Goal: Task Accomplishment & Management: Use online tool/utility

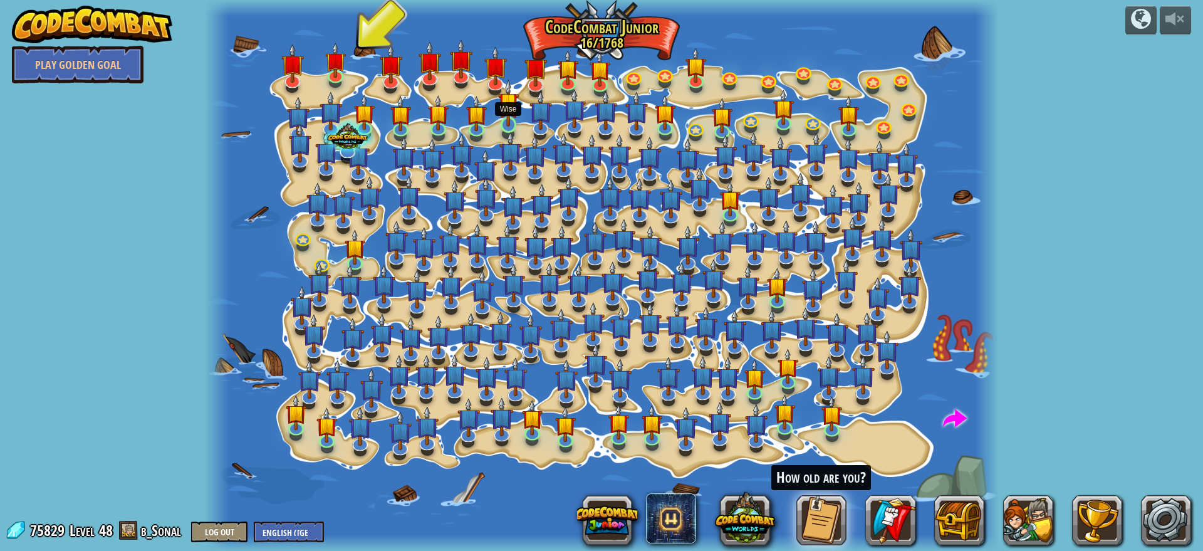
click at [507, 115] on img at bounding box center [508, 102] width 21 height 47
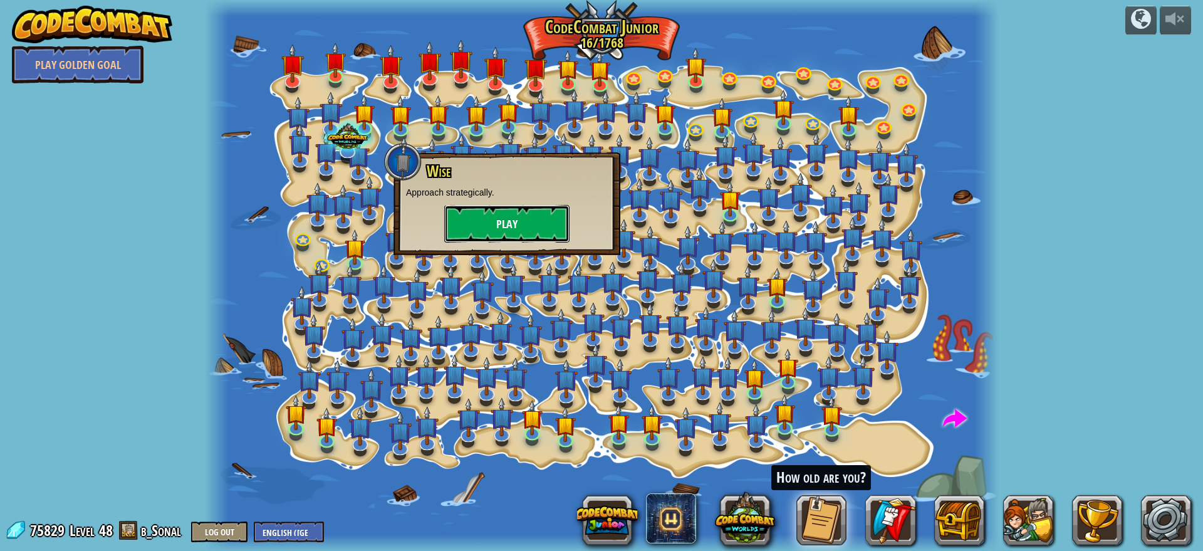
click at [520, 219] on button "Play" at bounding box center [506, 224] width 125 height 38
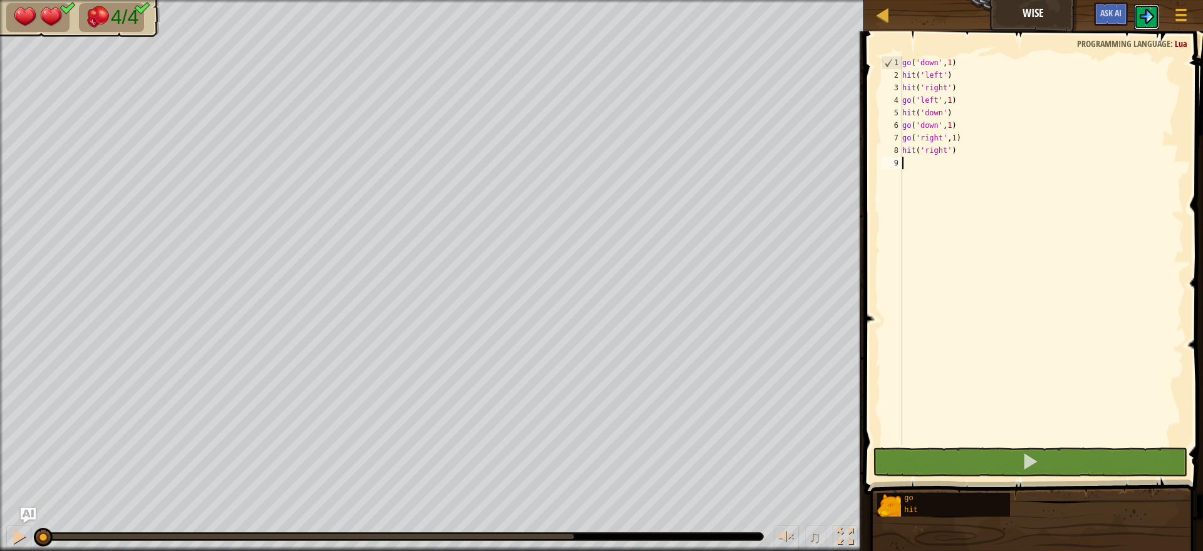
click at [1143, 22] on img at bounding box center [1146, 16] width 15 height 15
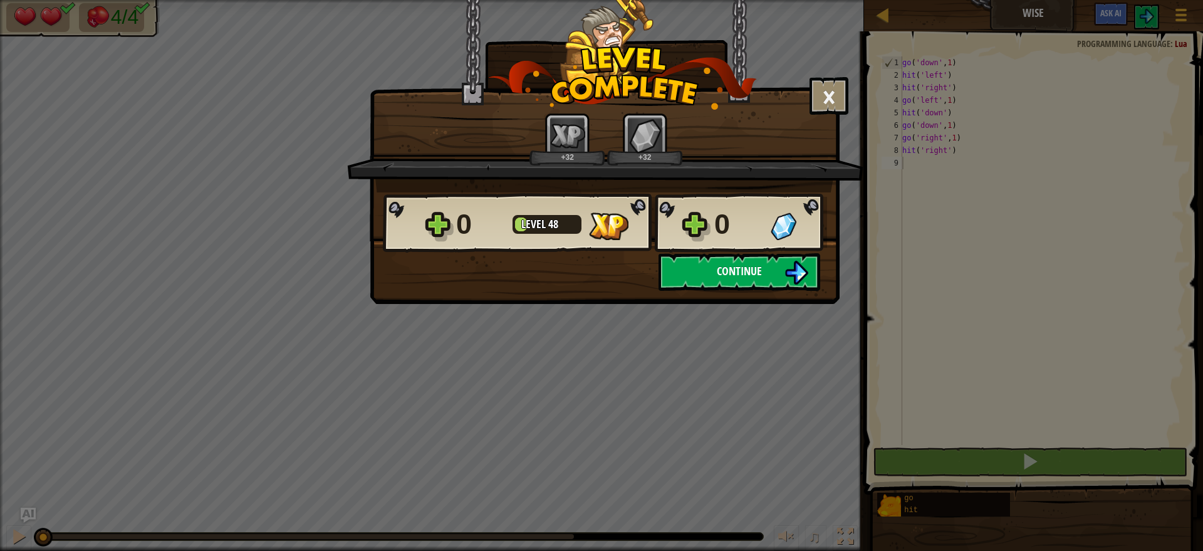
click at [729, 279] on button "Continue" at bounding box center [739, 272] width 162 height 38
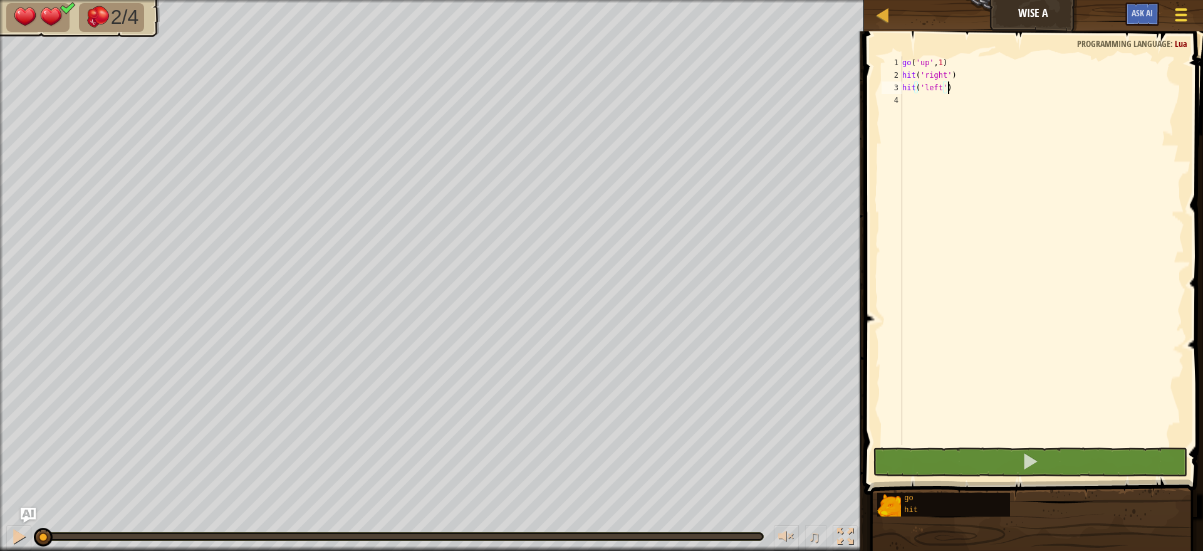
click at [1175, 24] on button "Game Menu" at bounding box center [1180, 17] width 33 height 31
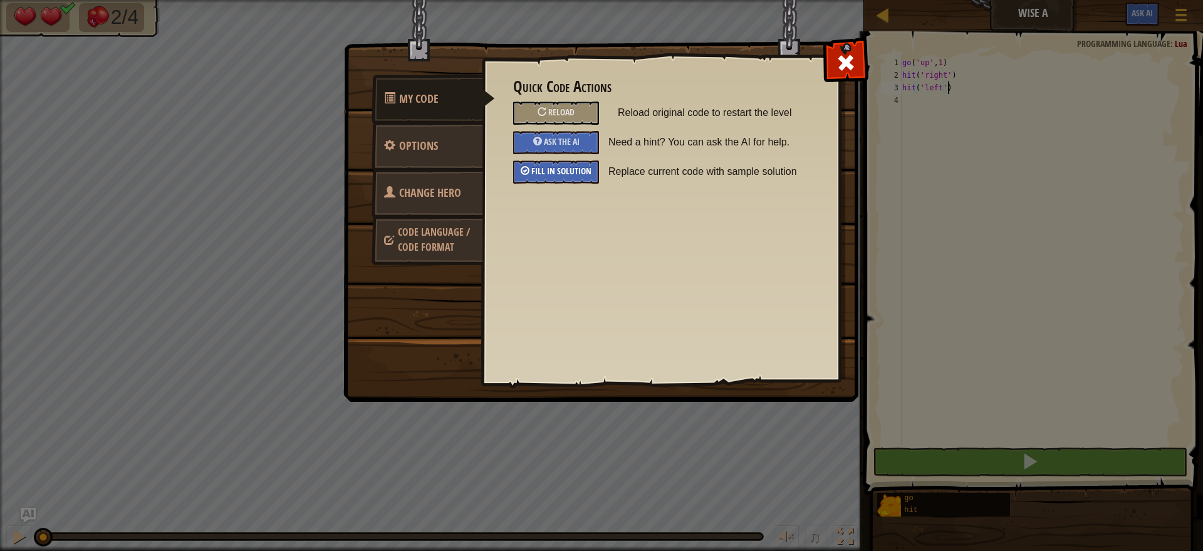
click at [556, 165] on span "Fill in solution" at bounding box center [561, 171] width 60 height 12
click at [844, 56] on span at bounding box center [846, 63] width 20 height 20
type textarea "hit('right')"
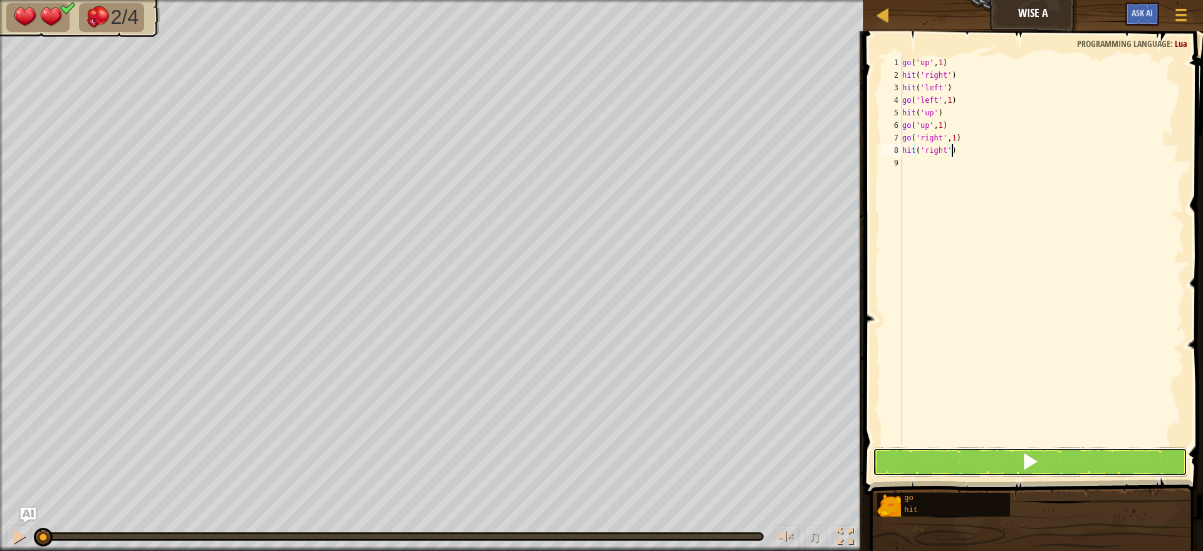
click at [982, 465] on button at bounding box center [1030, 461] width 314 height 29
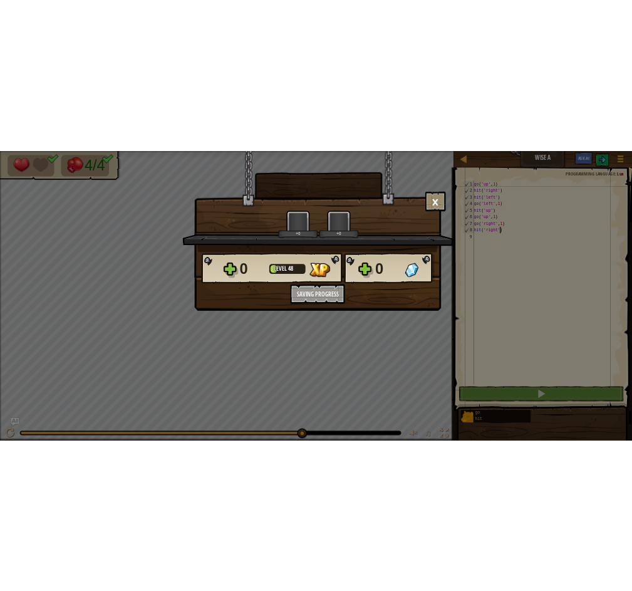
scroll to position [6, 4]
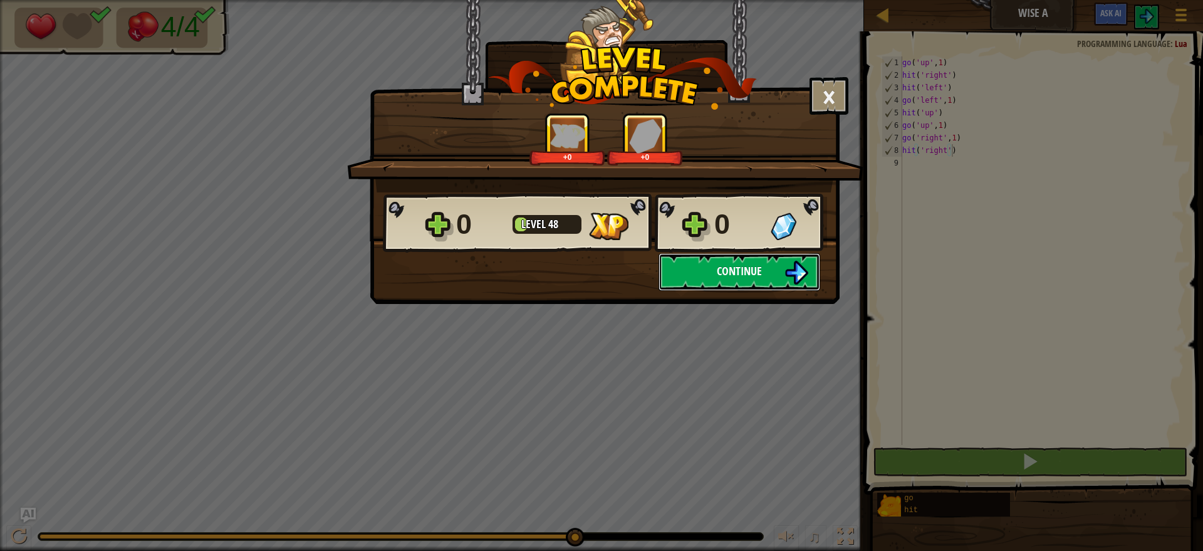
click at [758, 269] on span "Continue" at bounding box center [739, 271] width 45 height 16
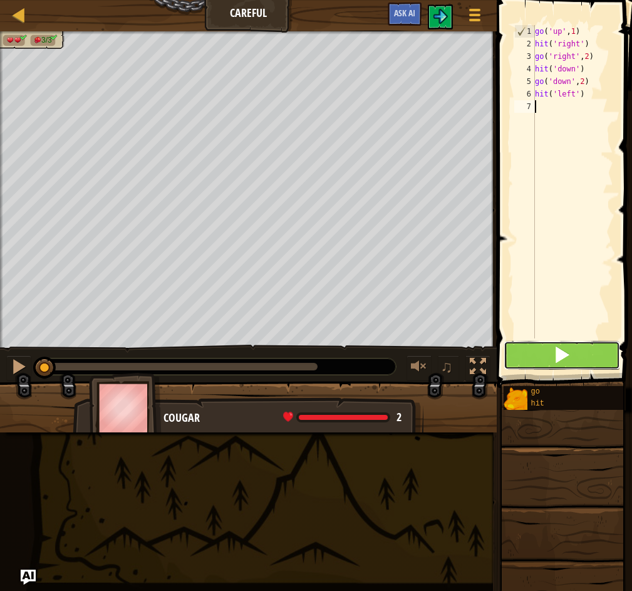
click at [549, 358] on button at bounding box center [562, 355] width 117 height 29
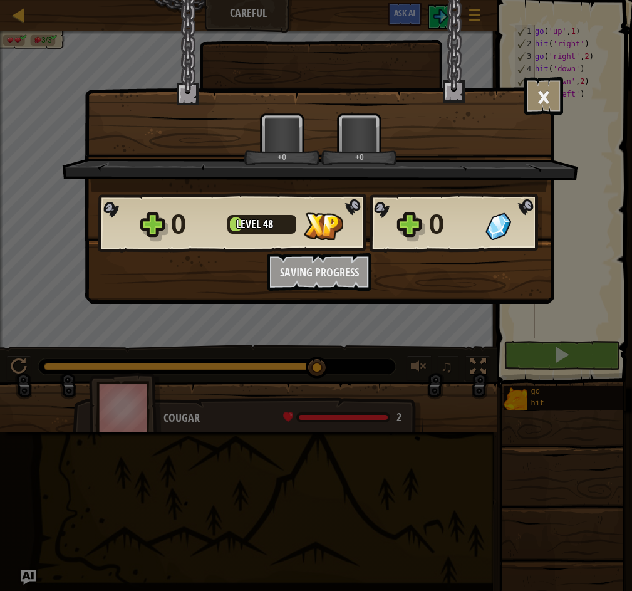
scroll to position [6, 0]
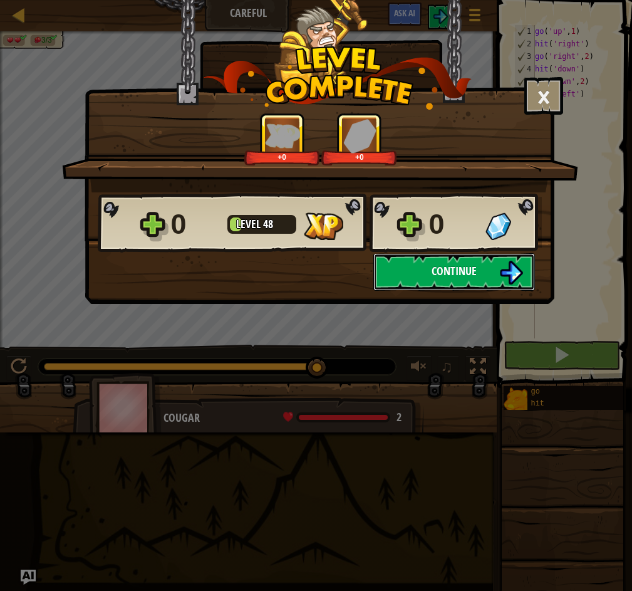
click at [450, 272] on span "Continue" at bounding box center [454, 271] width 45 height 16
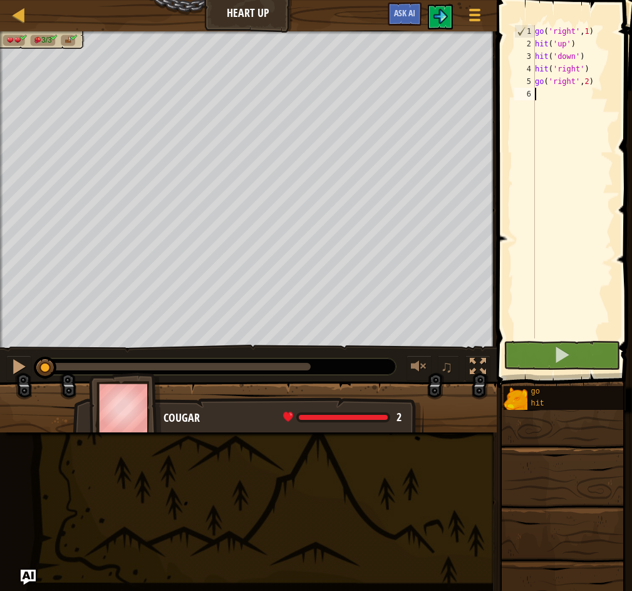
click at [587, 152] on div "go ( 'right' , 1 ) hit ( 'up' ) hit ( 'down' ) hit ( 'right' ) go ( 'right' , 2…" at bounding box center [572, 194] width 81 height 338
click at [583, 356] on button at bounding box center [562, 355] width 117 height 29
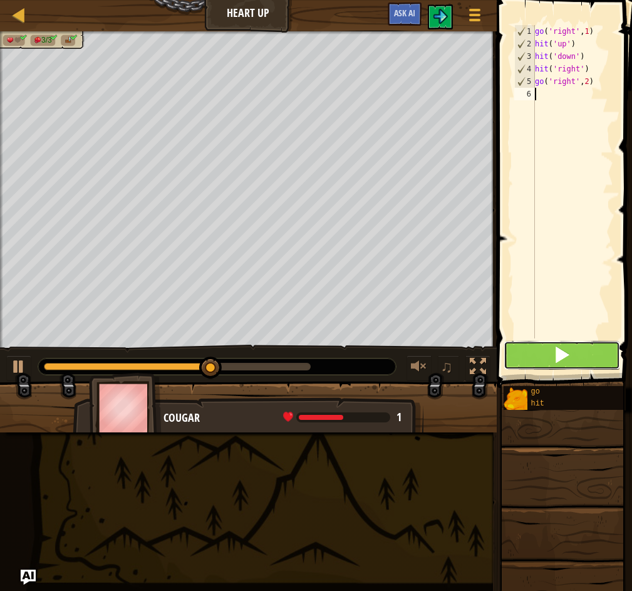
click at [562, 353] on span at bounding box center [562, 355] width 18 height 18
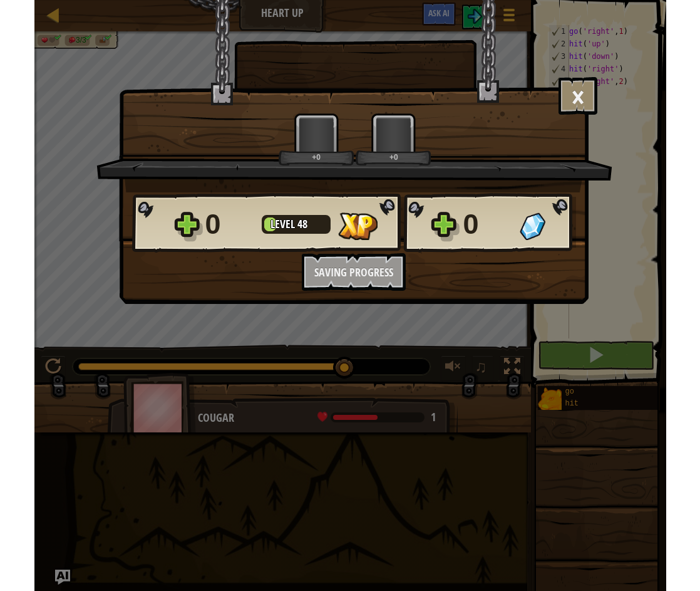
scroll to position [6, 0]
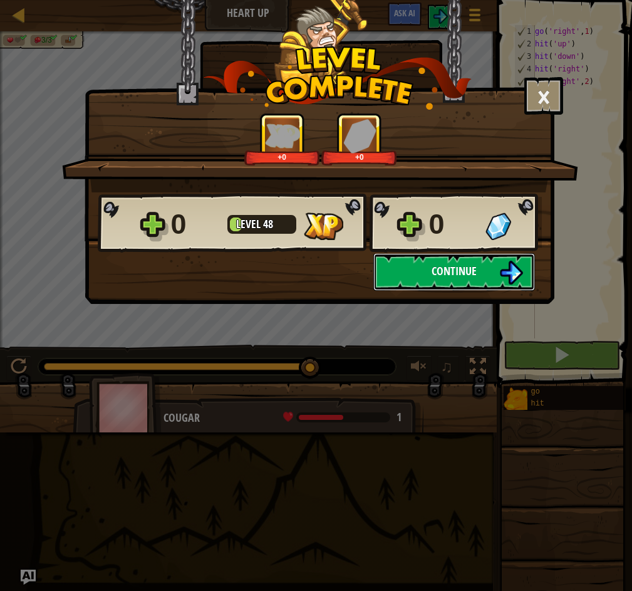
click at [432, 255] on button "Continue" at bounding box center [454, 272] width 162 height 38
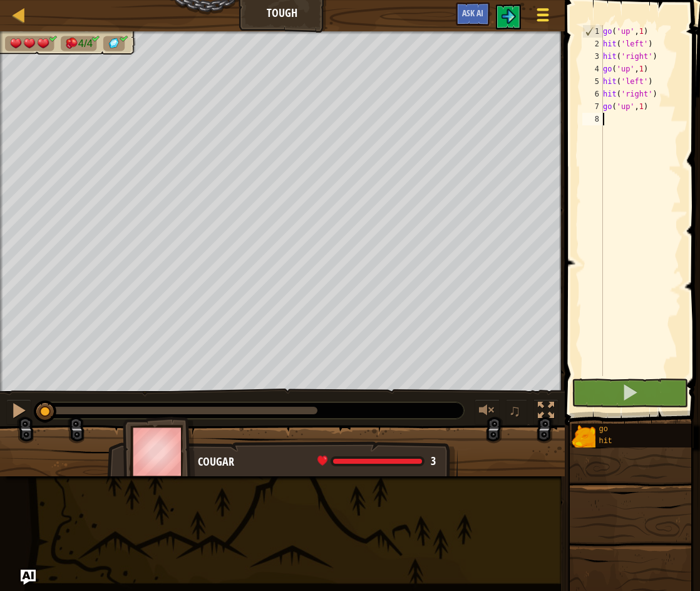
click at [547, 19] on span at bounding box center [543, 20] width 12 height 3
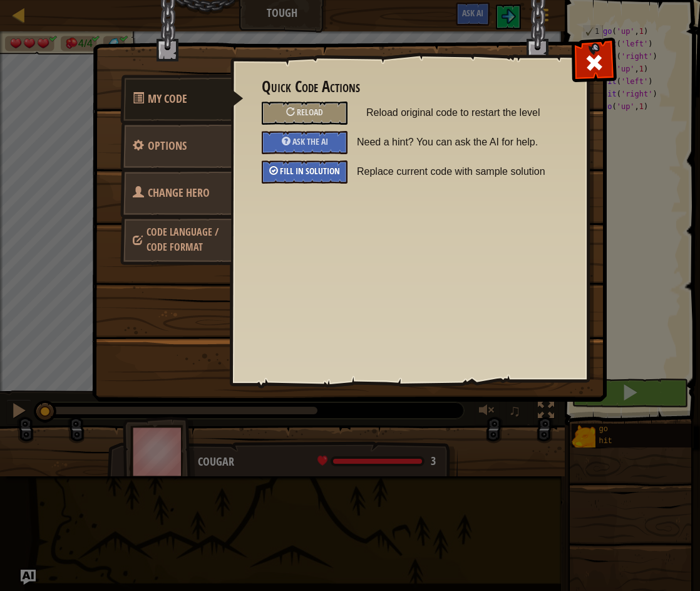
click at [321, 179] on div "Fill in solution" at bounding box center [305, 171] width 86 height 23
click at [596, 53] on span at bounding box center [594, 63] width 20 height 20
type textarea "go('up', 1)"
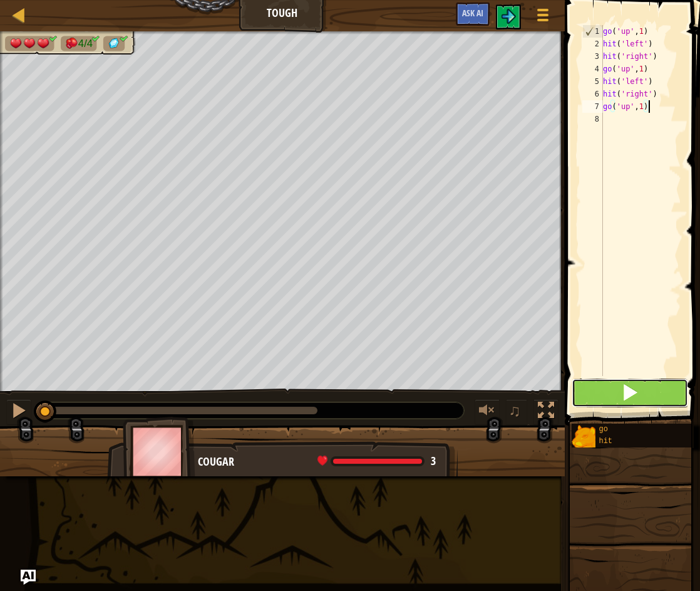
click at [610, 389] on button at bounding box center [630, 392] width 117 height 29
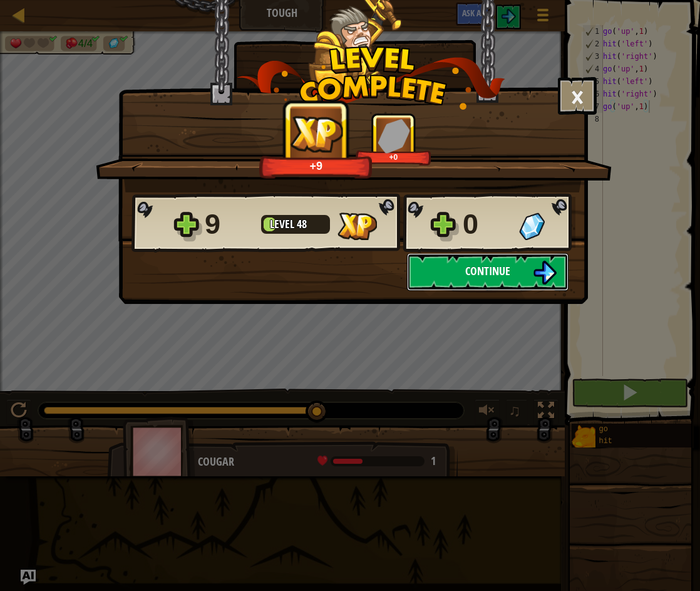
click at [529, 275] on button "Continue" at bounding box center [488, 272] width 162 height 38
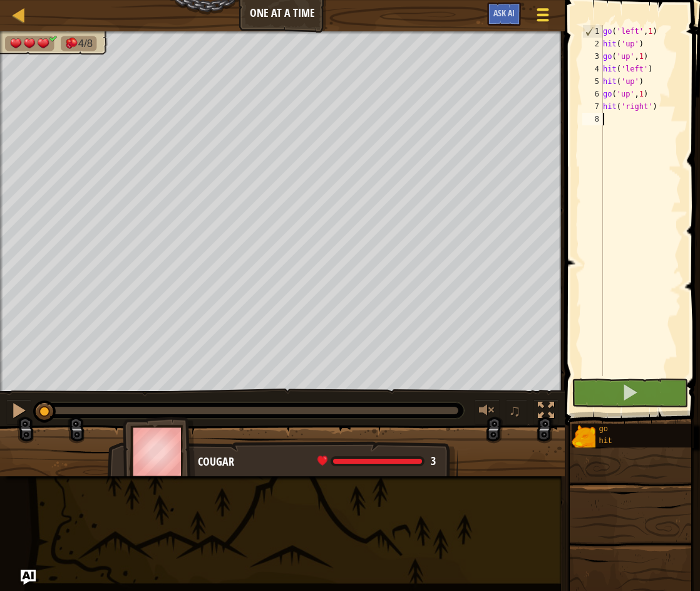
click at [541, 10] on span at bounding box center [543, 9] width 12 height 3
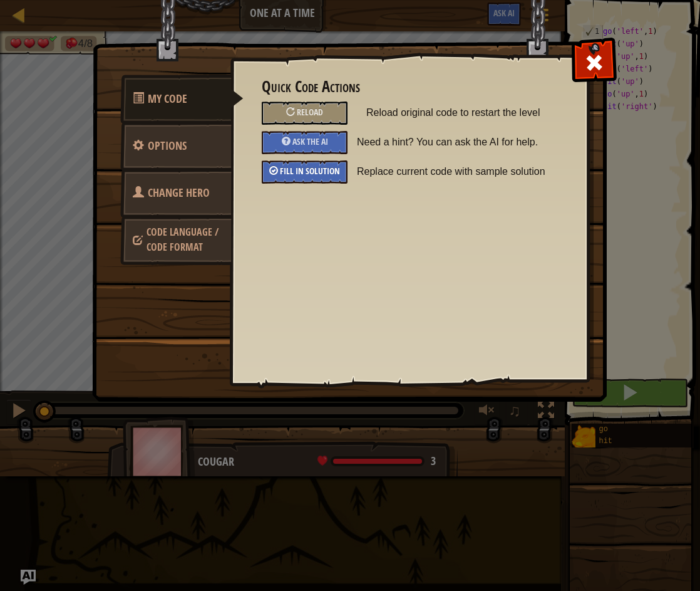
click at [313, 169] on span "Fill in solution" at bounding box center [310, 171] width 60 height 12
click at [591, 56] on span at bounding box center [594, 63] width 20 height 20
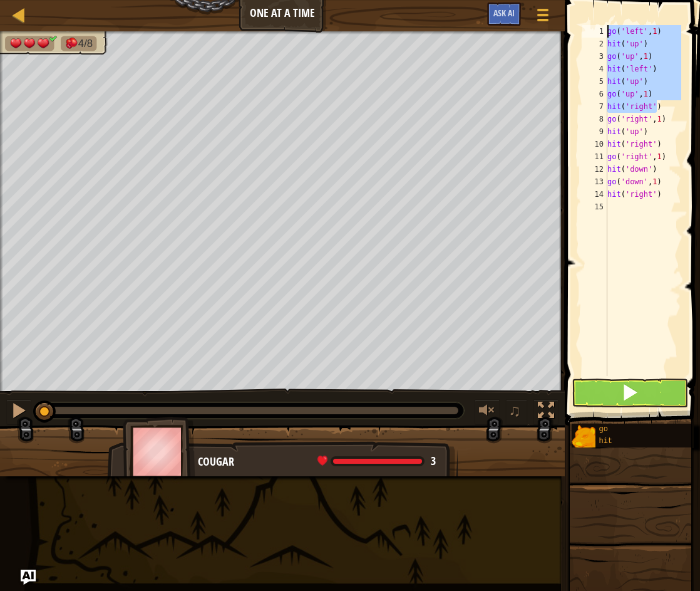
drag, startPoint x: 662, startPoint y: 107, endPoint x: 602, endPoint y: 24, distance: 102.7
click at [602, 24] on div "hit('right') 1 2 3 4 5 6 7 8 9 10 11 12 13 14 15 go ( 'left' , 1 ) hit ( 'up' )…" at bounding box center [630, 237] width 139 height 462
click at [606, 119] on div "8" at bounding box center [595, 119] width 25 height 13
type textarea "go('right', 1)"
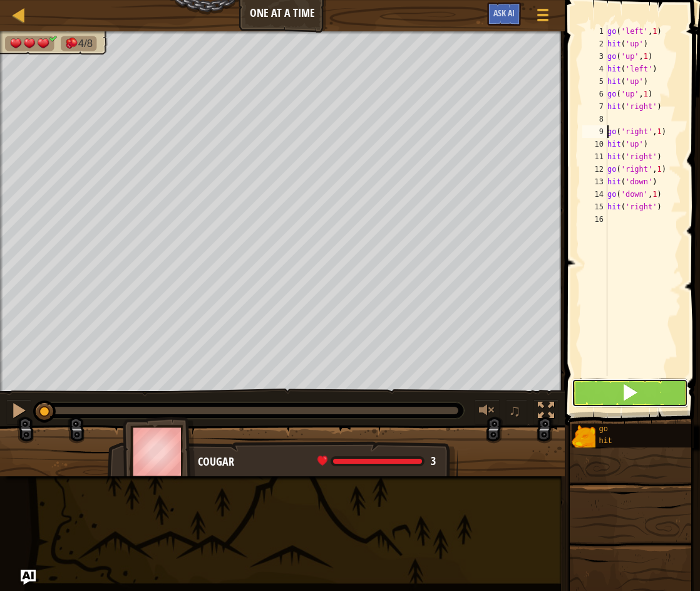
click at [635, 403] on button at bounding box center [630, 392] width 117 height 29
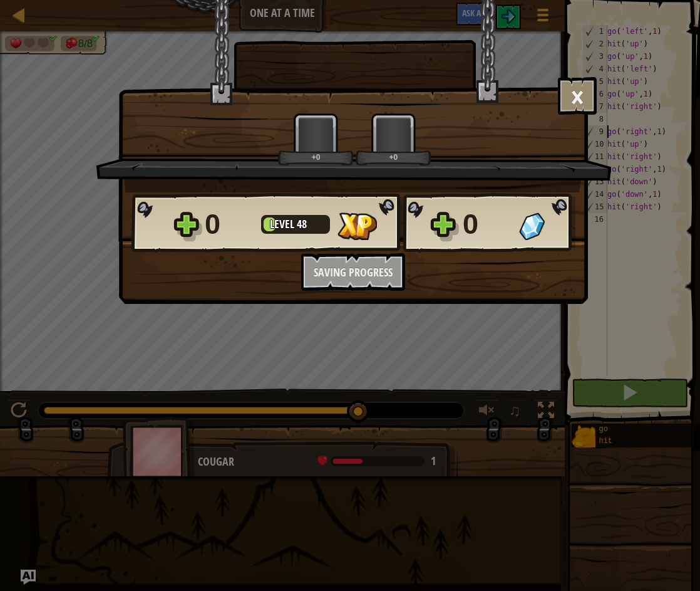
scroll to position [6, 0]
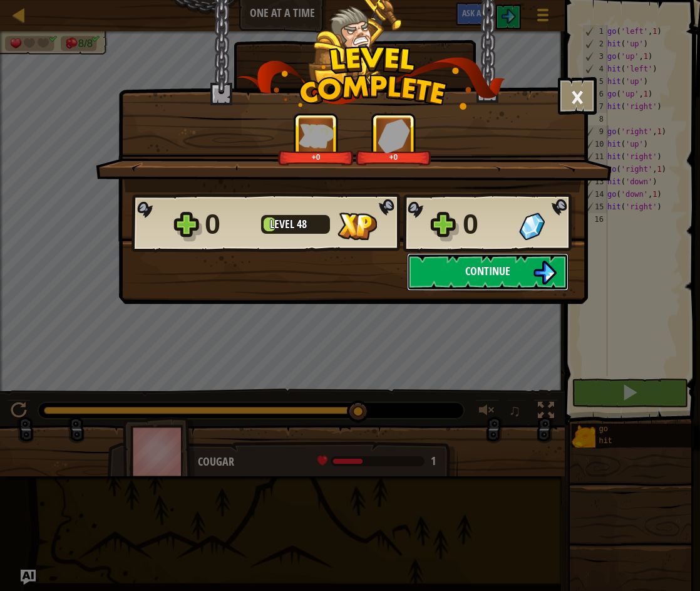
click at [519, 266] on button "Continue" at bounding box center [488, 272] width 162 height 38
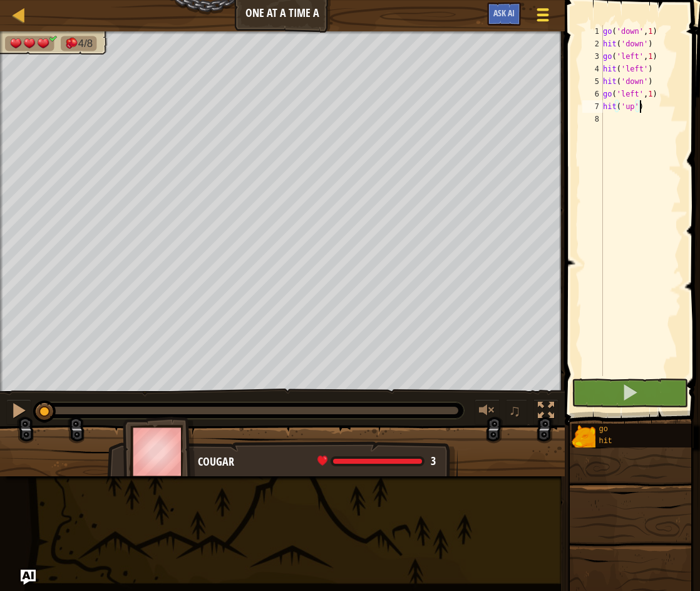
click at [552, 19] on button "Game Menu" at bounding box center [543, 17] width 33 height 31
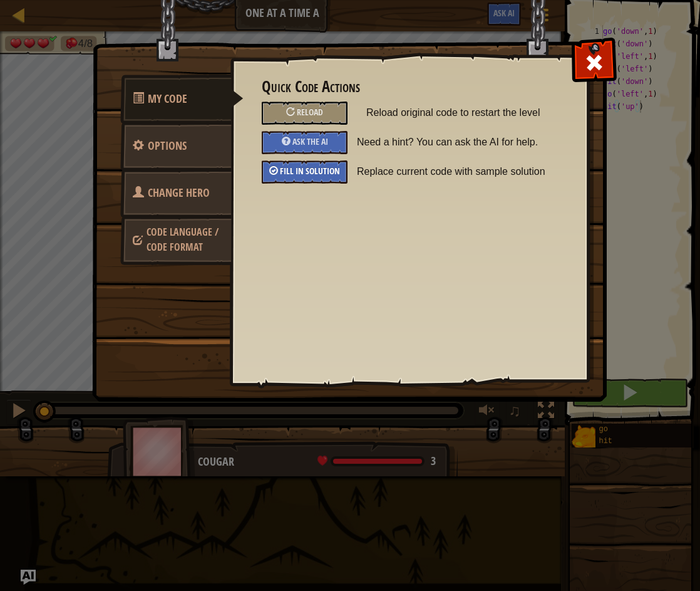
click at [338, 178] on div "Fill in solution" at bounding box center [305, 171] width 86 height 23
click at [602, 66] on span at bounding box center [594, 63] width 20 height 20
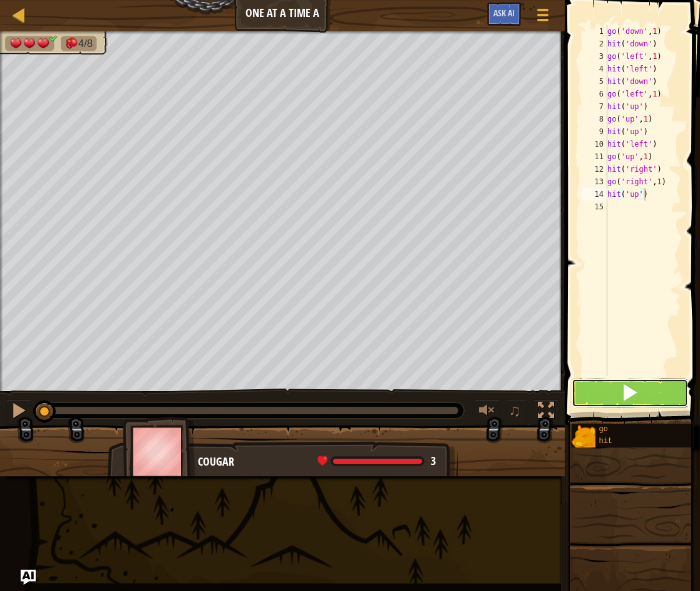
click at [629, 380] on button at bounding box center [630, 392] width 117 height 29
click at [624, 397] on span at bounding box center [630, 392] width 18 height 18
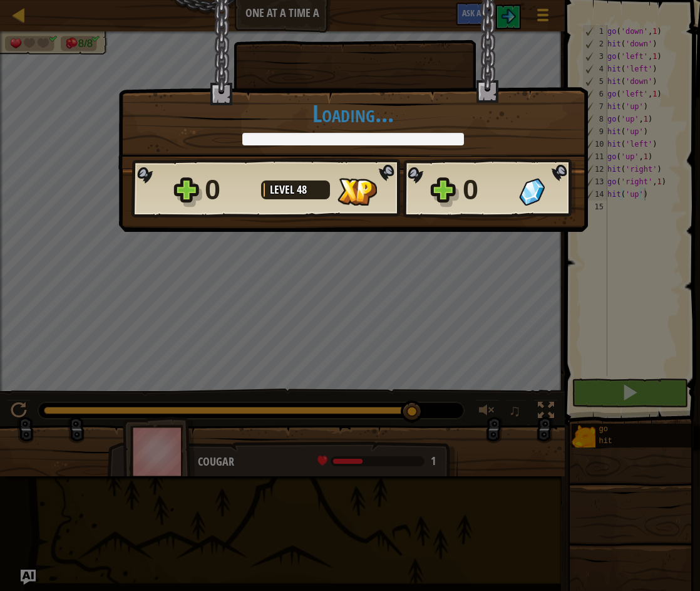
scroll to position [6, 3]
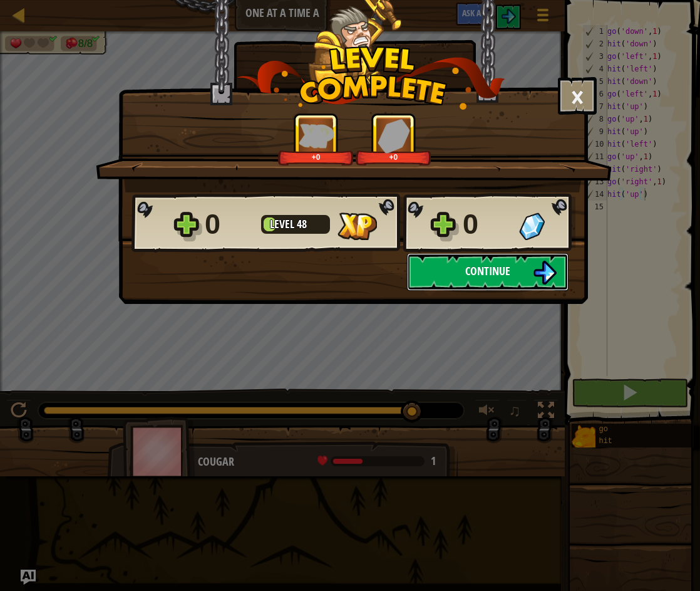
click at [519, 255] on button "Continue" at bounding box center [488, 272] width 162 height 38
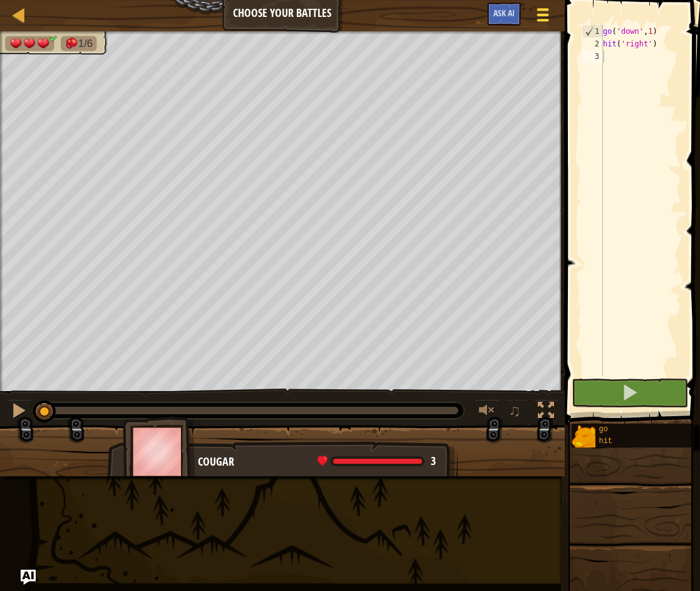
click at [536, 13] on div at bounding box center [542, 15] width 17 height 18
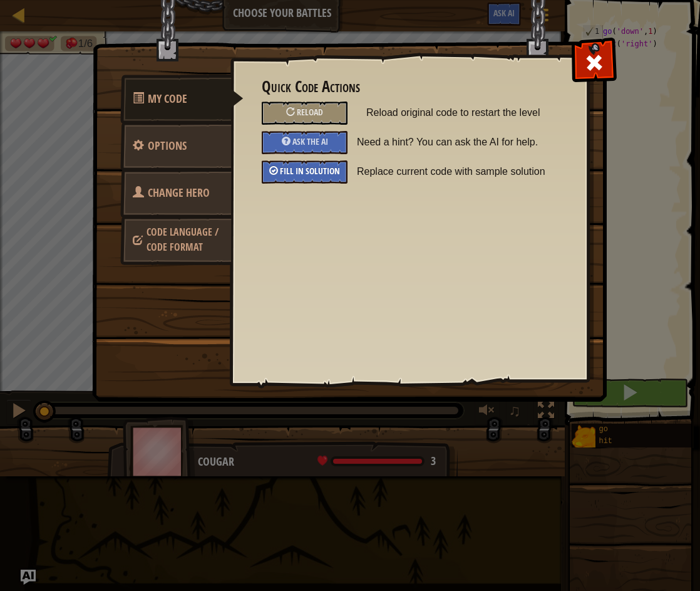
click at [324, 177] on div "Fill in solution" at bounding box center [305, 171] width 86 height 23
click at [602, 54] on span at bounding box center [594, 63] width 20 height 20
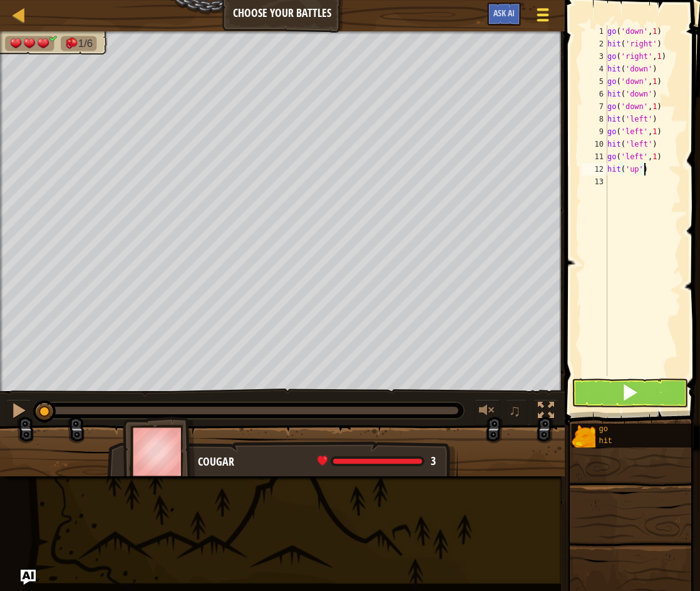
click at [542, 16] on span at bounding box center [543, 15] width 12 height 3
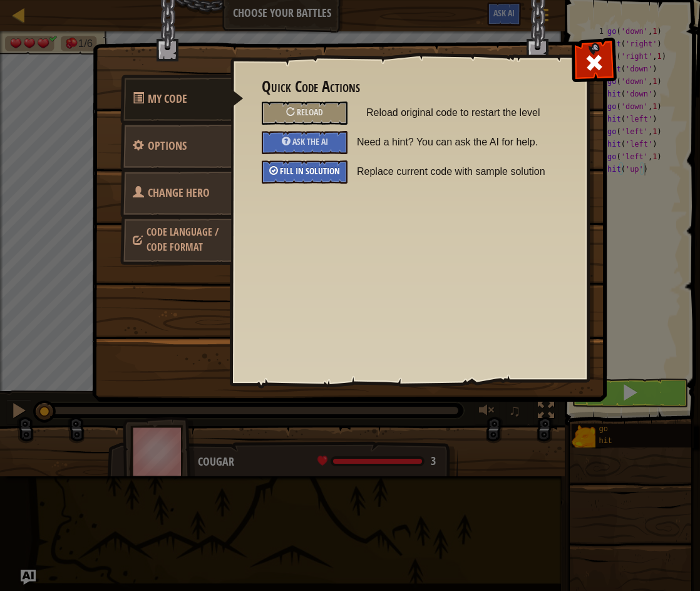
click at [314, 172] on span "Fill in solution" at bounding box center [310, 171] width 60 height 12
click at [588, 59] on span at bounding box center [594, 63] width 20 height 20
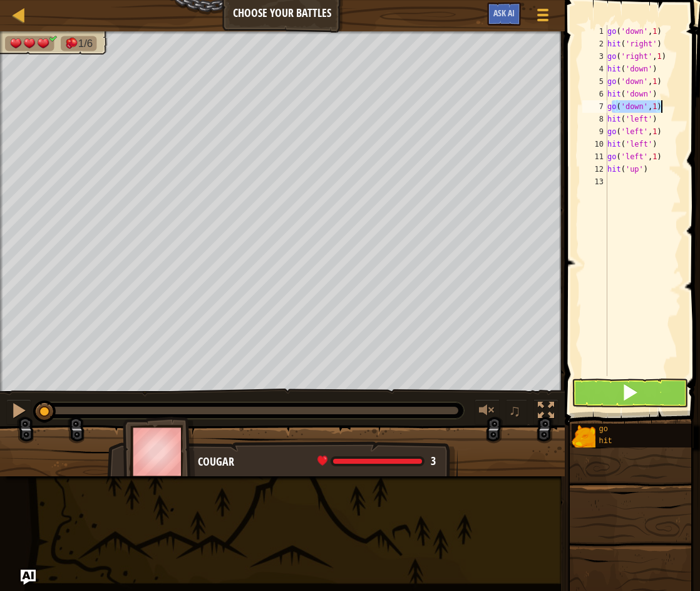
drag, startPoint x: 611, startPoint y: 110, endPoint x: 663, endPoint y: 108, distance: 51.4
click at [663, 108] on div "go ( 'down' , 1 ) hit ( 'right' ) go ( 'right' , 1 ) hit ( 'down' ) go ( 'down'…" at bounding box center [643, 213] width 76 height 376
type textarea "go('down', 1)"
click at [630, 400] on span at bounding box center [630, 392] width 18 height 18
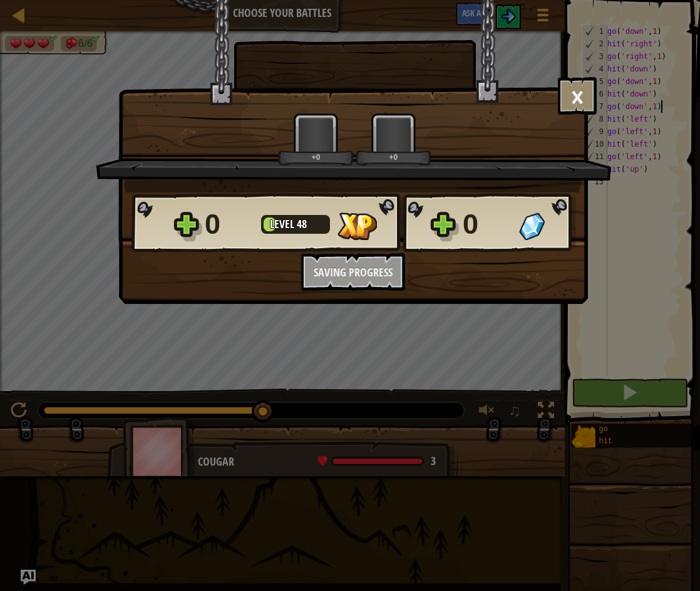
scroll to position [6, 4]
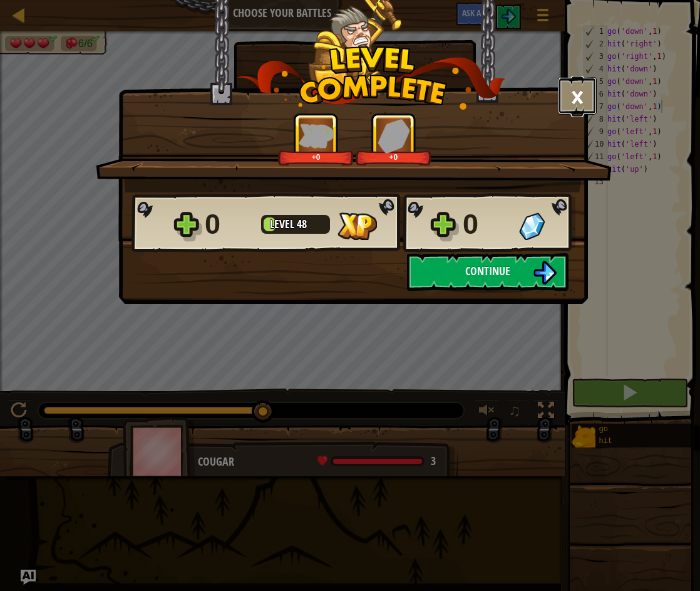
click at [564, 90] on button "×" at bounding box center [577, 96] width 39 height 38
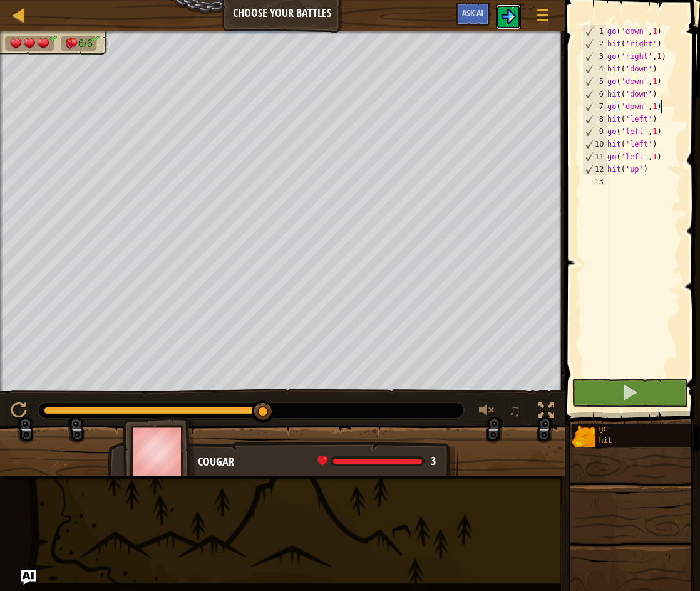
click at [512, 16] on img at bounding box center [508, 16] width 15 height 15
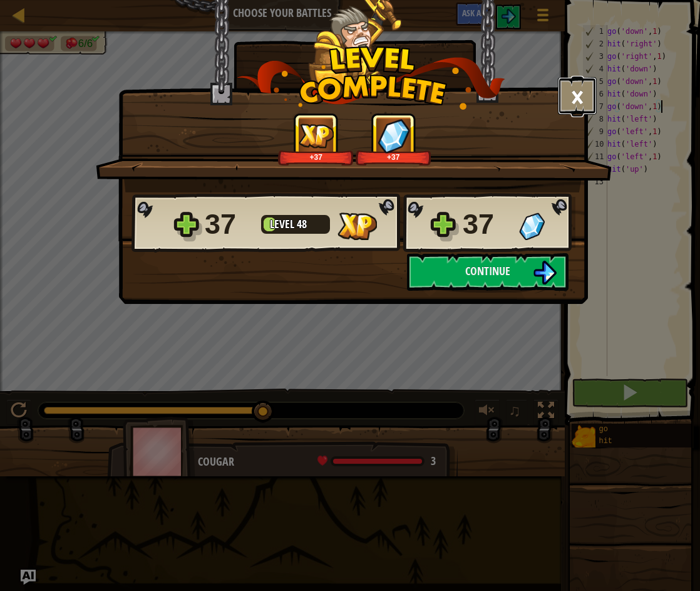
click at [579, 95] on button "×" at bounding box center [577, 96] width 39 height 38
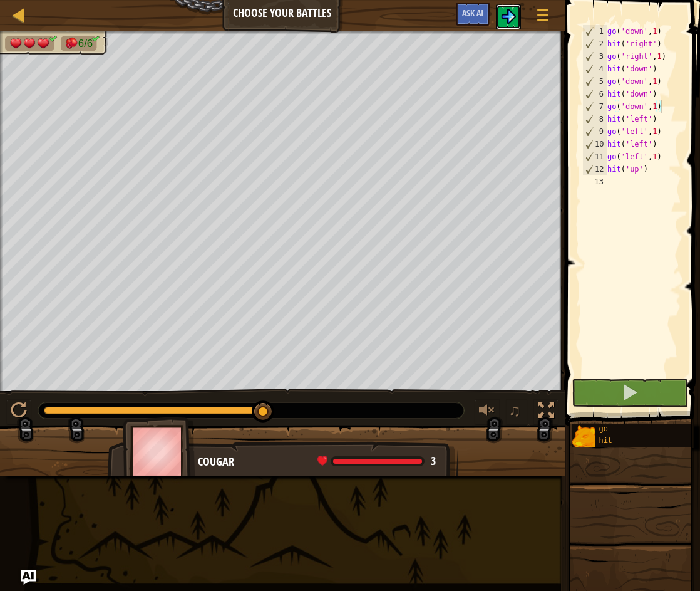
click at [507, 18] on img at bounding box center [508, 16] width 15 height 15
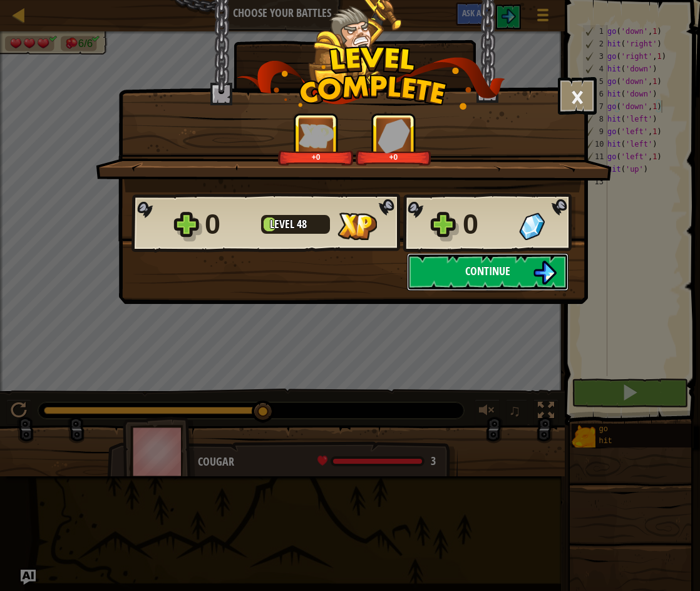
click at [519, 271] on button "Continue" at bounding box center [488, 272] width 162 height 38
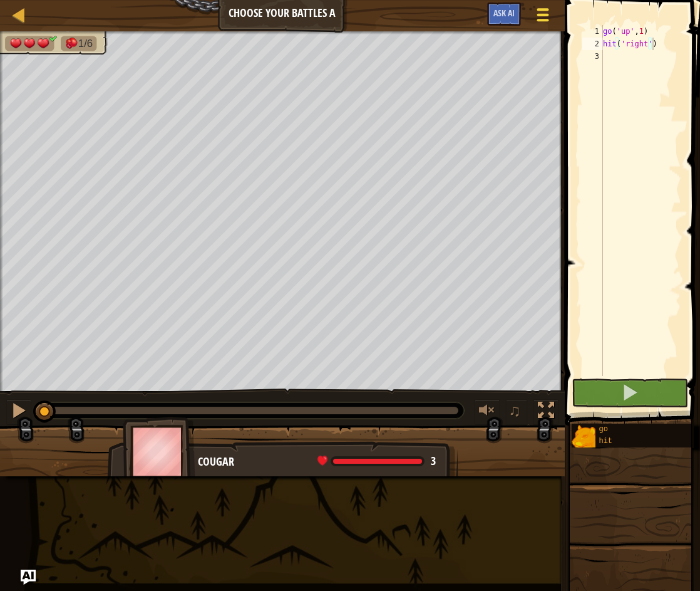
click at [543, 19] on span at bounding box center [543, 20] width 12 height 3
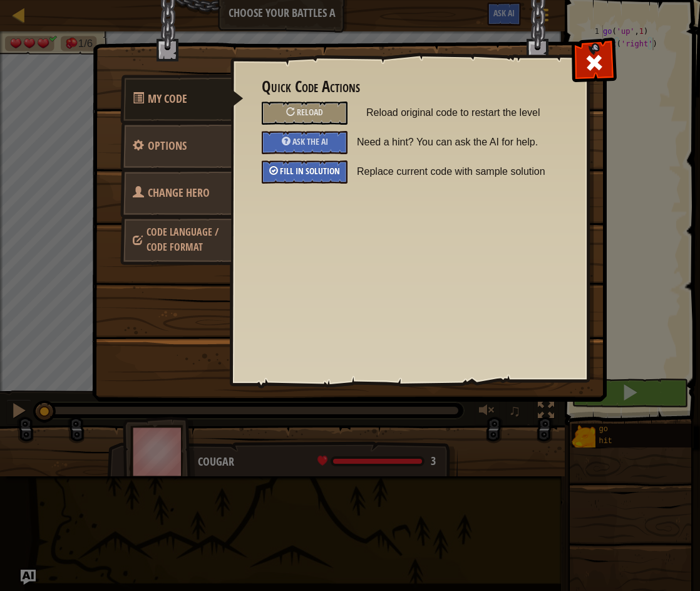
click at [328, 167] on span "Fill in solution" at bounding box center [310, 171] width 60 height 12
click at [606, 60] on div at bounding box center [593, 59] width 39 height 39
type textarea "hit('down')"
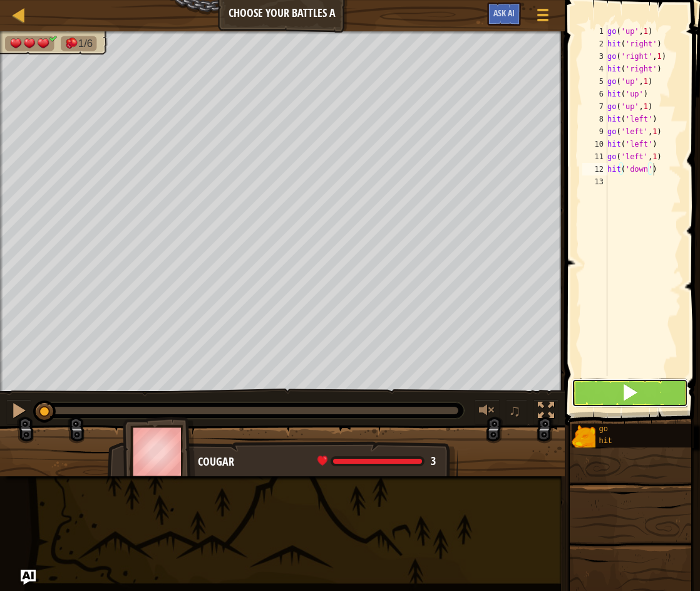
click at [633, 393] on span at bounding box center [630, 392] width 18 height 18
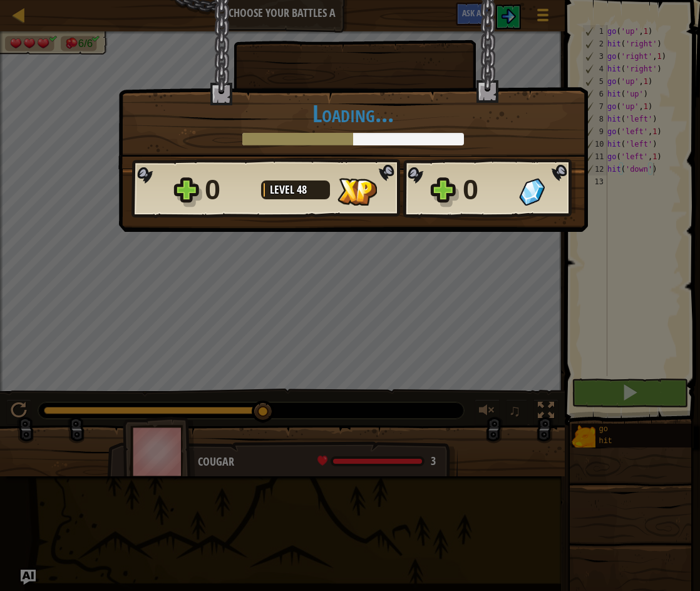
scroll to position [6, 3]
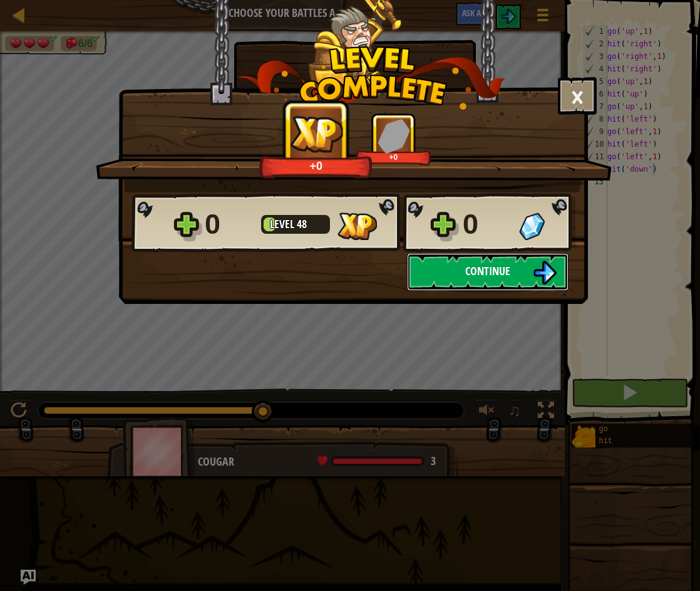
click at [494, 265] on span "Continue" at bounding box center [487, 271] width 45 height 16
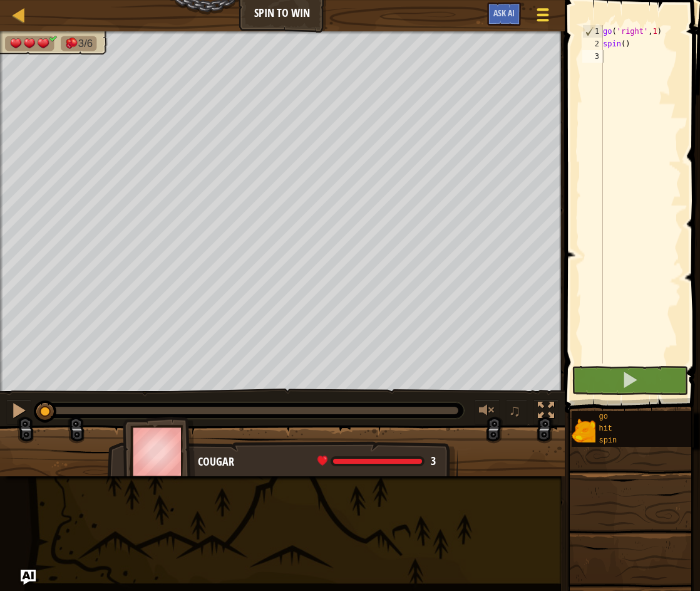
click at [544, 15] on span at bounding box center [543, 15] width 12 height 3
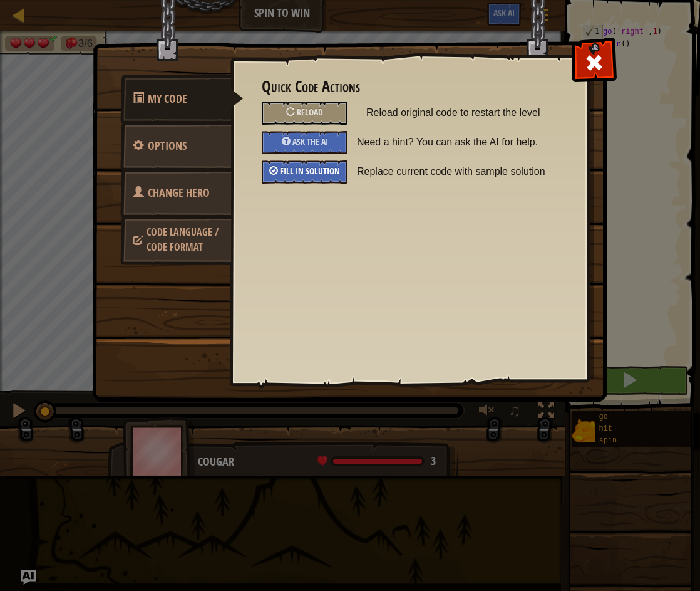
click at [314, 166] on span "Fill in solution" at bounding box center [310, 171] width 60 height 12
click at [608, 58] on div at bounding box center [593, 59] width 39 height 39
type textarea "spin()"
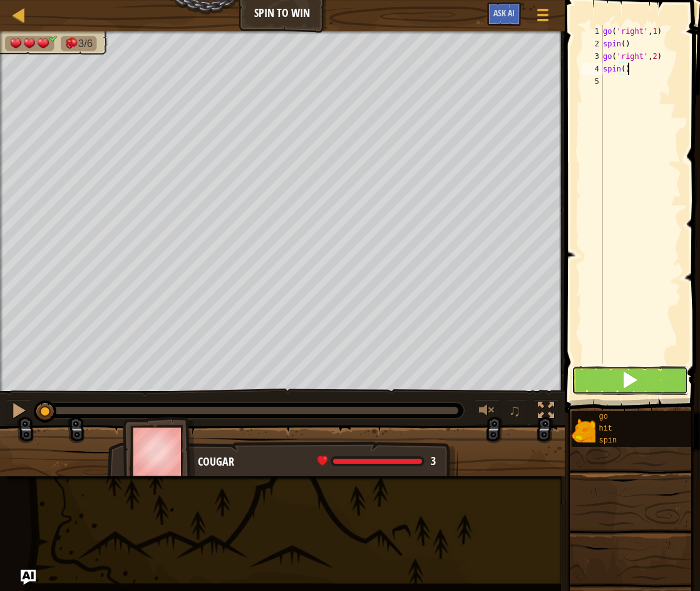
click at [644, 379] on button at bounding box center [630, 380] width 117 height 29
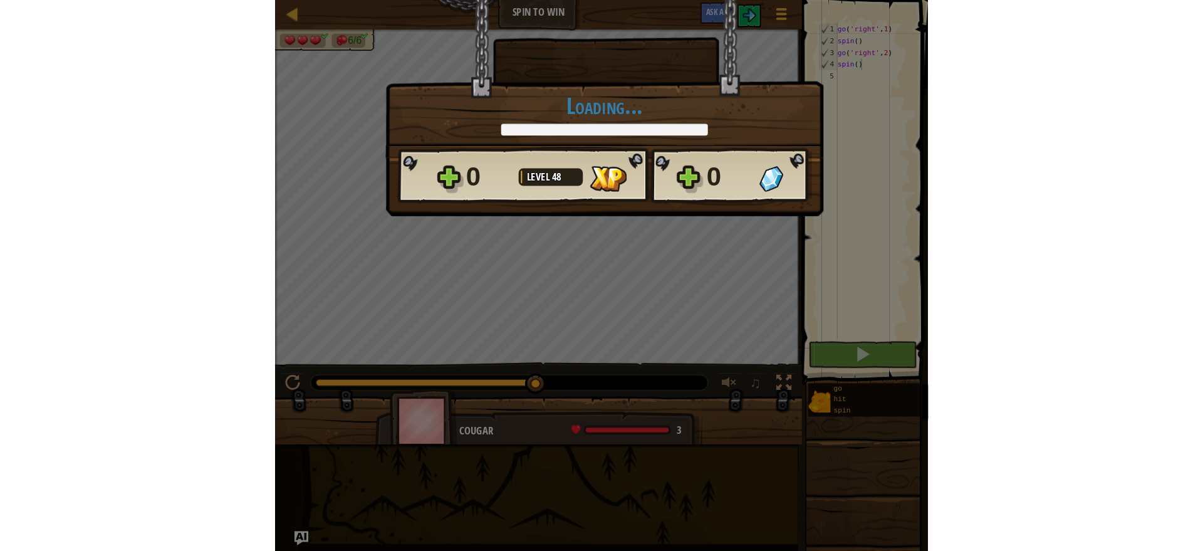
scroll to position [6, 1]
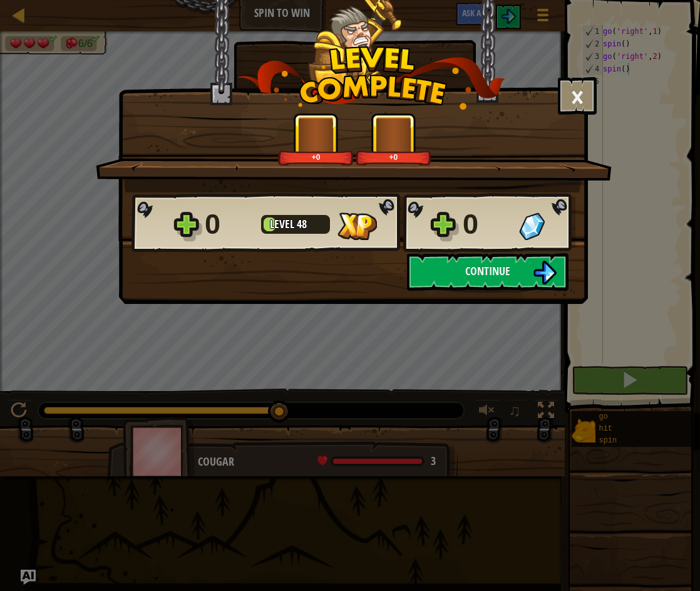
click at [465, 294] on div "× How fun was this level? Tell us more! +0 +0 Reticulating Splines... 0 Level 4…" at bounding box center [353, 152] width 470 height 304
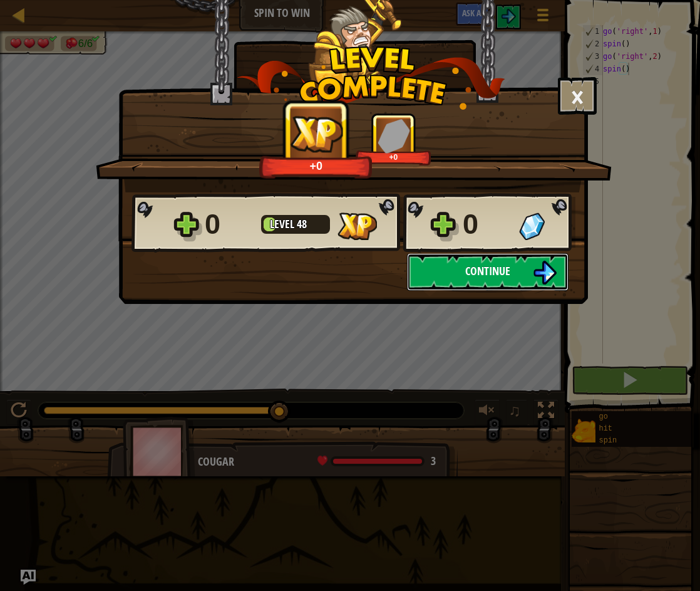
click at [475, 276] on span "Continue" at bounding box center [487, 271] width 45 height 16
